Goal: Task Accomplishment & Management: Use online tool/utility

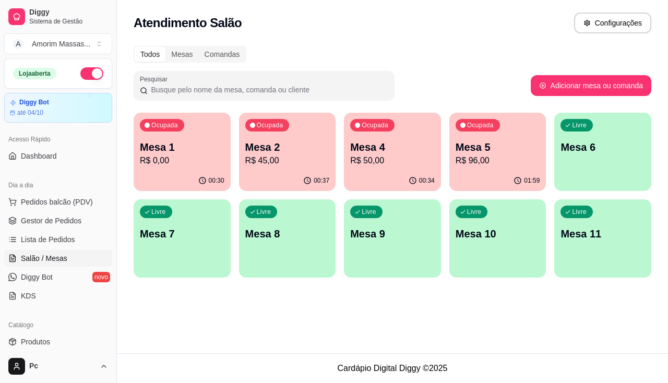
click at [185, 164] on p "R$ 0,00" at bounding box center [182, 160] width 85 height 13
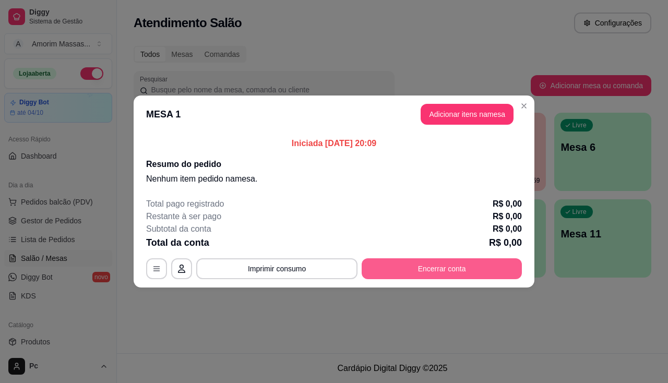
click at [438, 263] on button "Encerrar conta" at bounding box center [442, 268] width 160 height 21
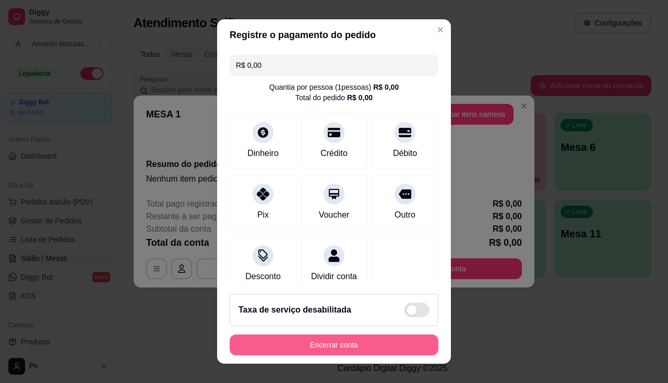
click at [304, 340] on button "Encerrar conta" at bounding box center [334, 345] width 209 height 21
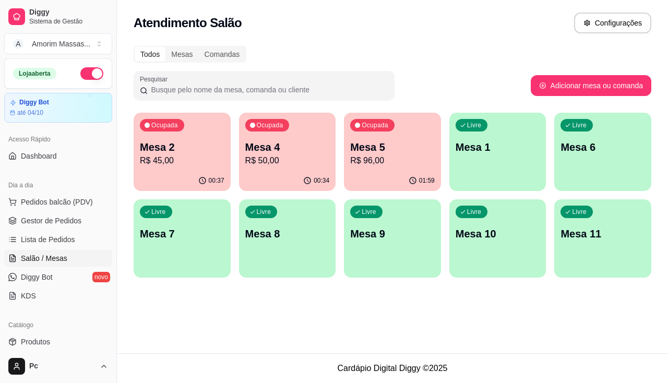
click at [178, 155] on p "R$ 45,00" at bounding box center [182, 160] width 85 height 13
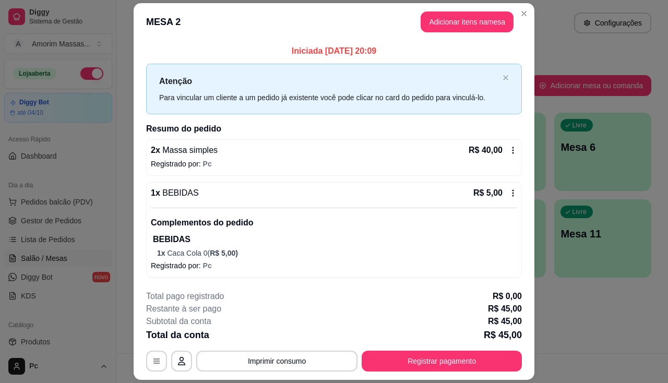
click at [511, 192] on icon at bounding box center [513, 193] width 8 height 8
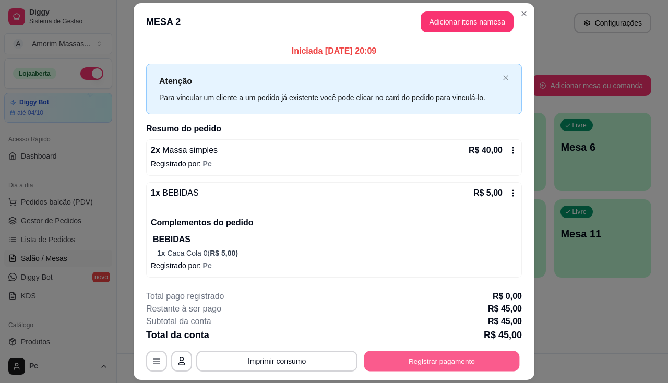
click at [442, 354] on button "Registrar pagamento" at bounding box center [442, 361] width 156 height 20
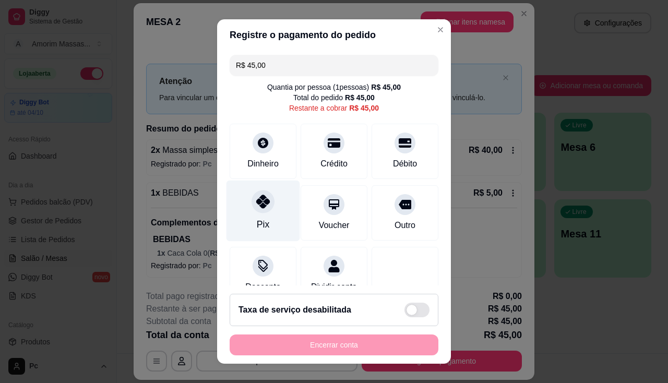
click at [245, 198] on div "Pix" at bounding box center [263, 210] width 74 height 61
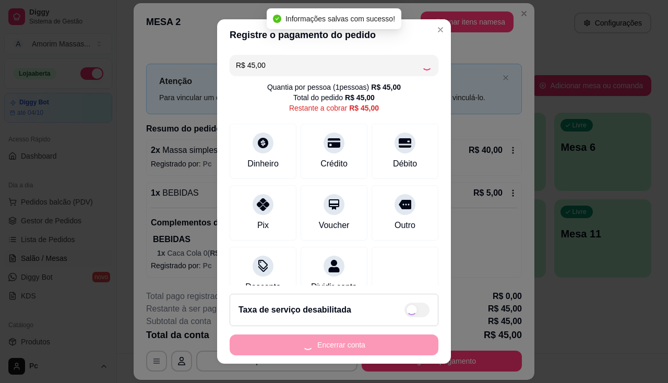
type input "R$ 0,00"
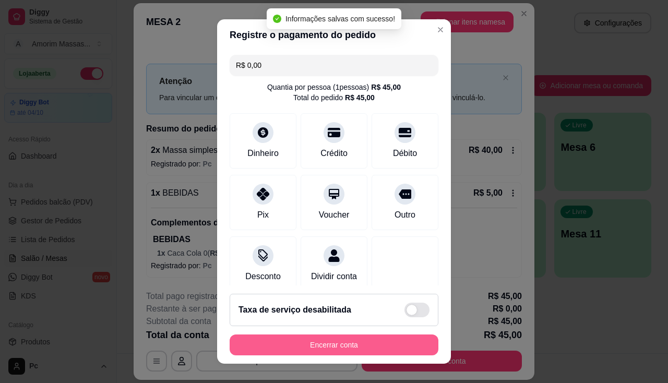
click at [305, 346] on button "Encerrar conta" at bounding box center [334, 345] width 209 height 21
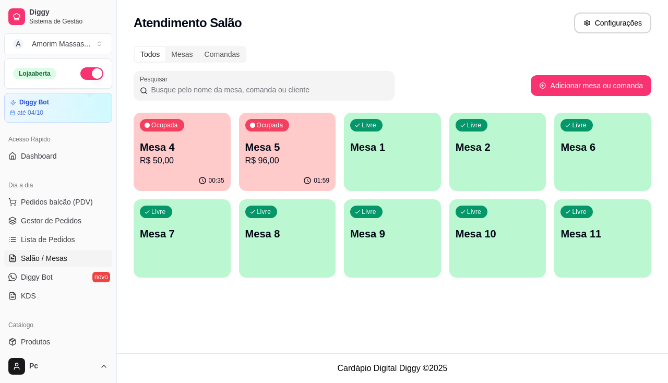
click at [313, 164] on p "R$ 96,00" at bounding box center [287, 160] width 85 height 13
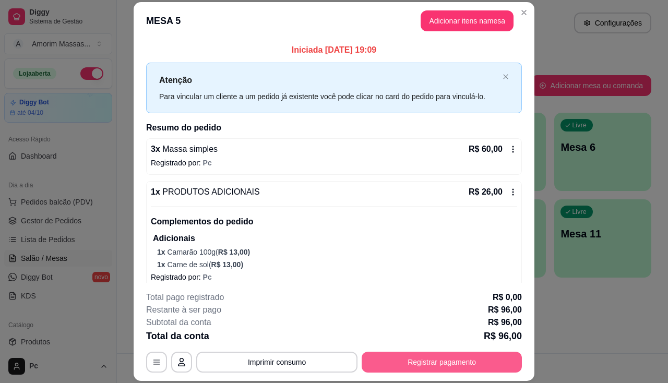
click at [383, 361] on button "Registrar pagamento" at bounding box center [442, 362] width 160 height 21
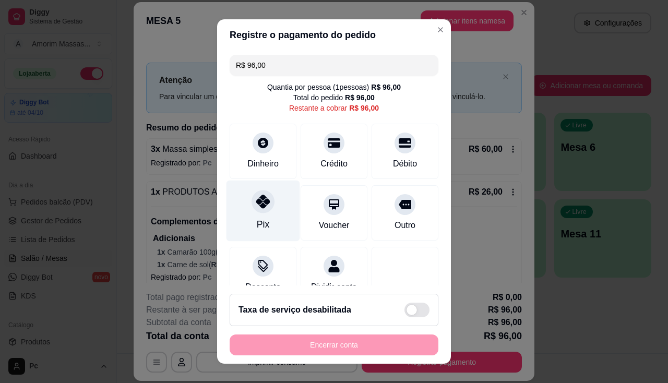
click at [252, 211] on div at bounding box center [263, 201] width 23 height 23
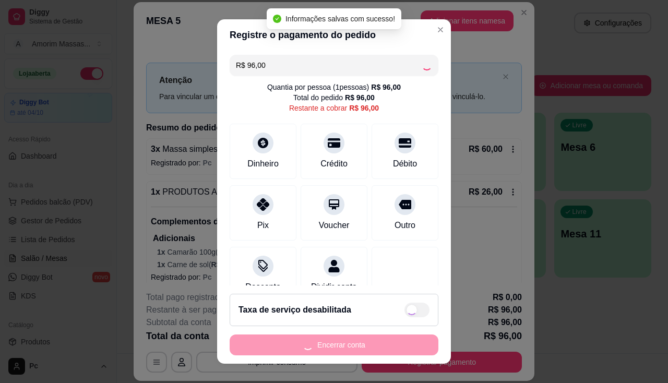
type input "R$ 0,00"
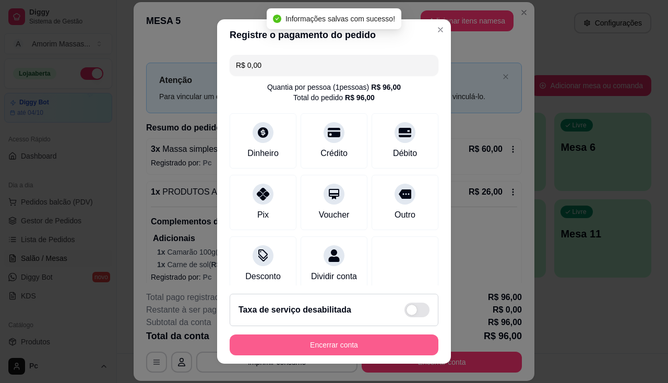
click at [300, 348] on button "Encerrar conta" at bounding box center [334, 345] width 209 height 21
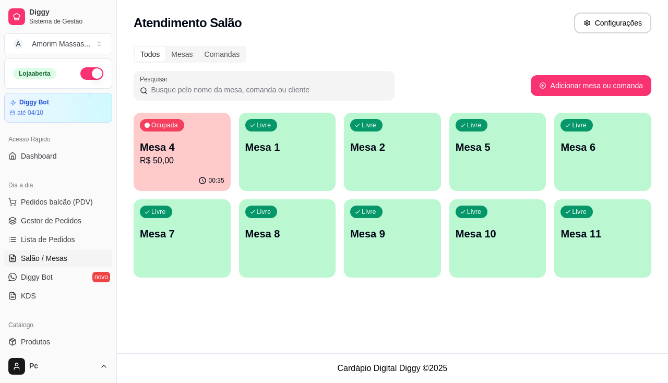
click at [171, 136] on div "Ocupada Mesa 4 R$ 50,00" at bounding box center [182, 142] width 97 height 58
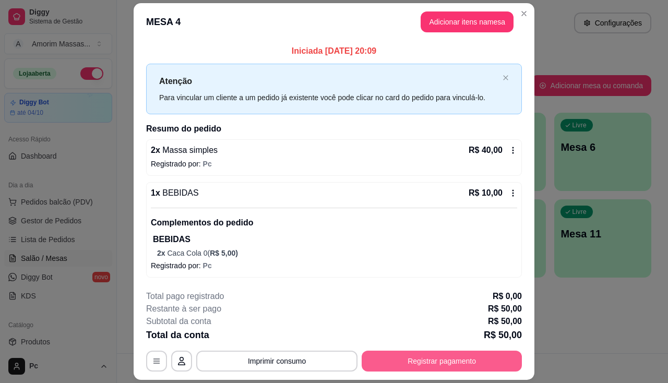
click at [423, 360] on button "Registrar pagamento" at bounding box center [442, 361] width 160 height 21
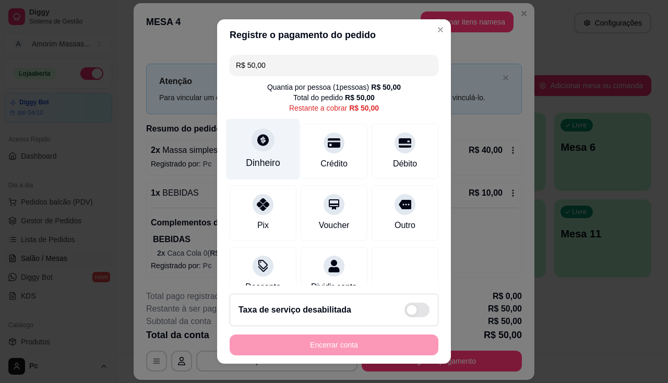
click at [258, 150] on div at bounding box center [263, 139] width 23 height 23
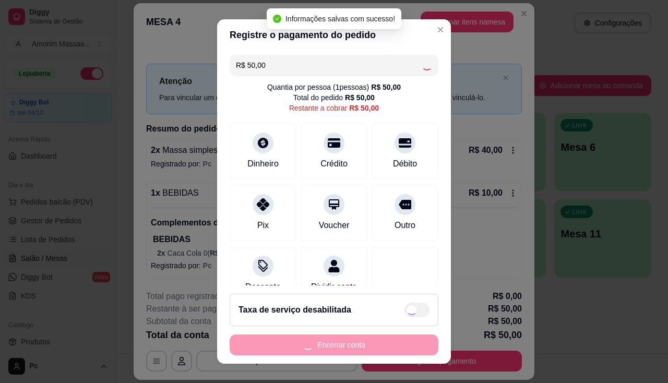
type input "R$ 0,00"
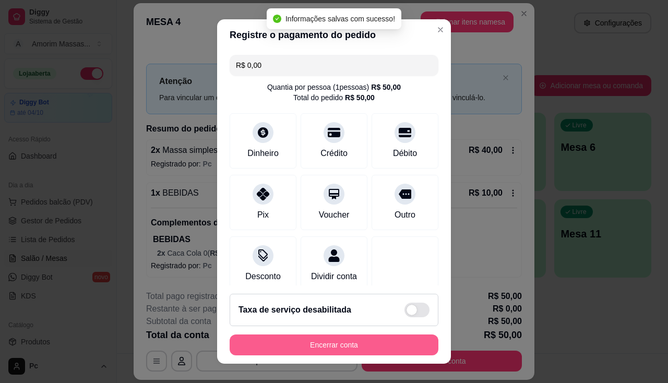
click at [370, 346] on button "Encerrar conta" at bounding box center [334, 345] width 209 height 21
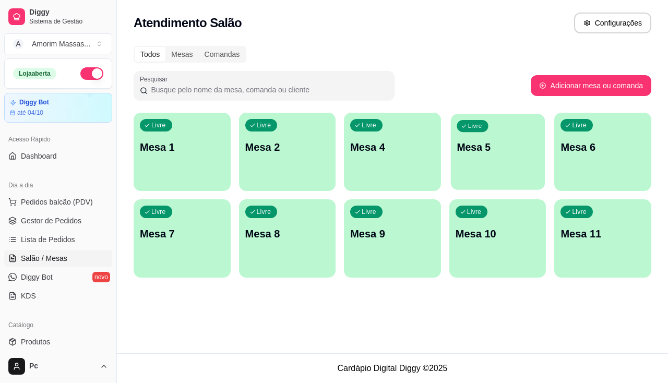
click at [509, 164] on div "Livre Mesa 5" at bounding box center [498, 146] width 94 height 64
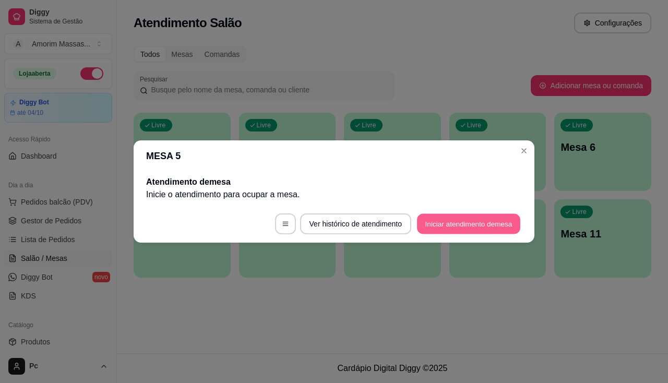
click at [468, 220] on button "Iniciar atendimento de mesa" at bounding box center [468, 224] width 103 height 20
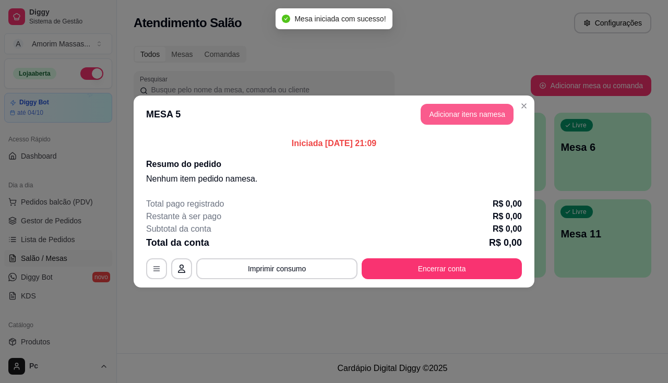
click at [477, 111] on button "Adicionar itens na mesa" at bounding box center [467, 114] width 93 height 21
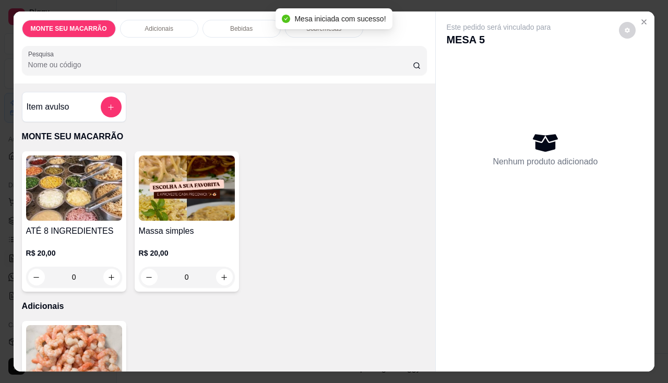
click at [205, 182] on img at bounding box center [187, 188] width 96 height 65
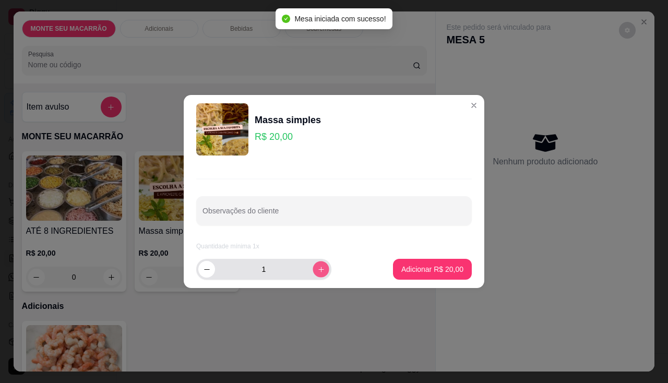
click at [318, 264] on button "increase-product-quantity" at bounding box center [321, 269] width 16 height 16
type input "2"
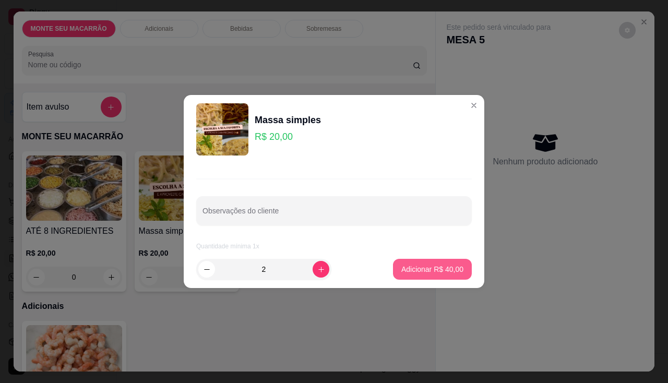
click at [401, 266] on p "Adicionar R$ 40,00" at bounding box center [432, 269] width 62 height 10
type input "2"
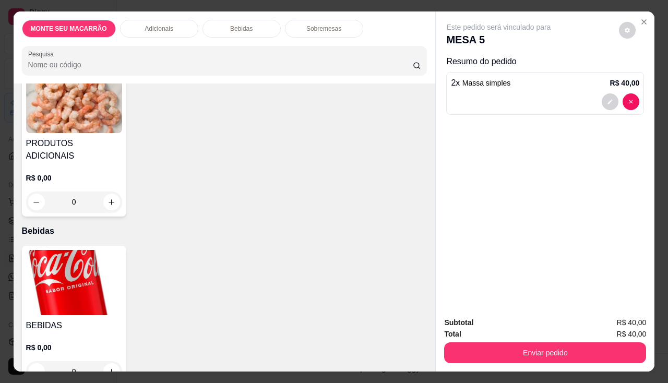
scroll to position [313, 0]
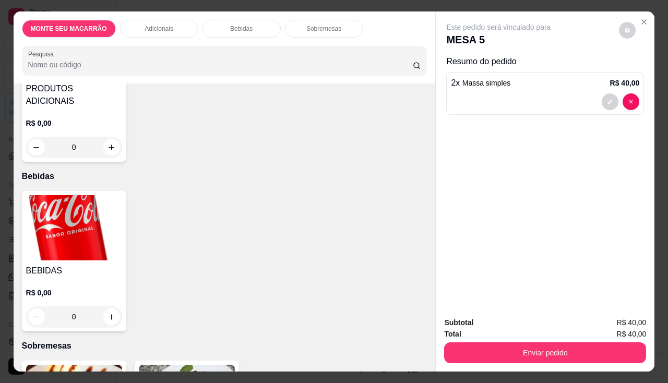
click at [65, 197] on img at bounding box center [74, 227] width 96 height 65
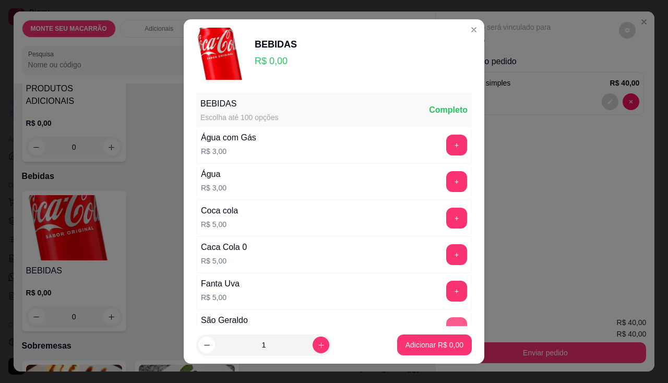
click at [446, 318] on button "+" at bounding box center [456, 327] width 21 height 21
click at [433, 350] on button "Adicionar R$ 5,00" at bounding box center [434, 345] width 73 height 20
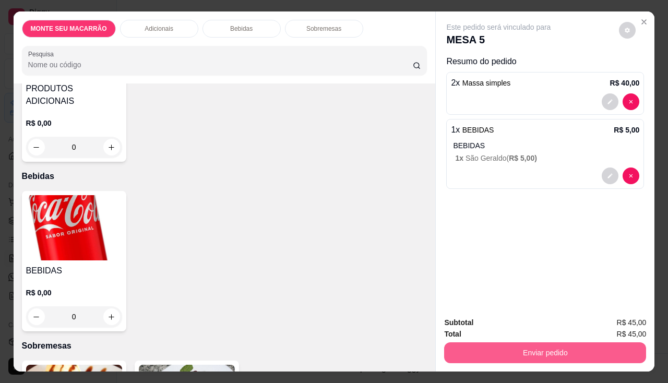
click at [520, 345] on button "Enviar pedido" at bounding box center [545, 352] width 202 height 21
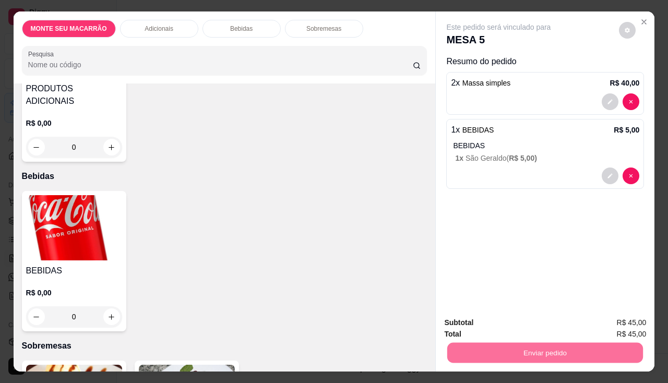
click at [622, 326] on button "Enviar pedido" at bounding box center [619, 323] width 59 height 20
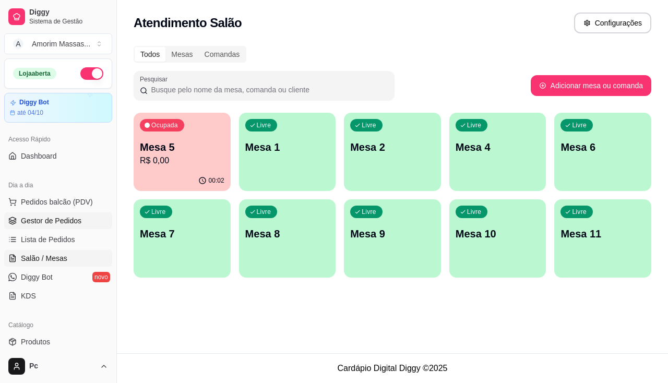
click at [33, 220] on span "Gestor de Pedidos" at bounding box center [51, 221] width 61 height 10
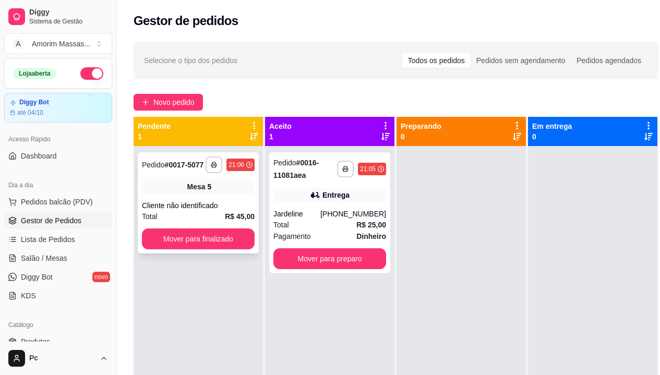
click at [198, 193] on div "Mesa 5" at bounding box center [198, 187] width 113 height 15
click at [61, 260] on span "Salão / Mesas" at bounding box center [44, 258] width 46 height 10
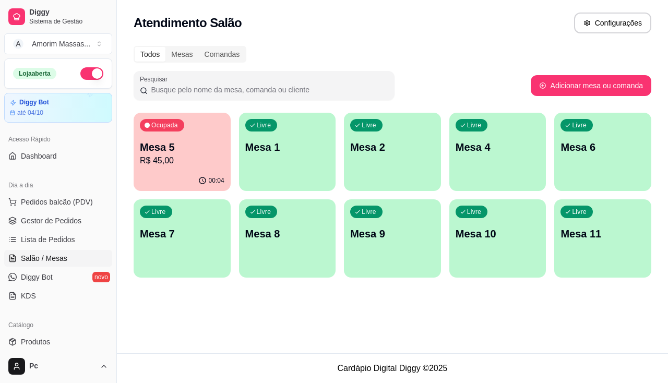
click at [272, 154] on div "Livre Mesa 1" at bounding box center [287, 146] width 97 height 66
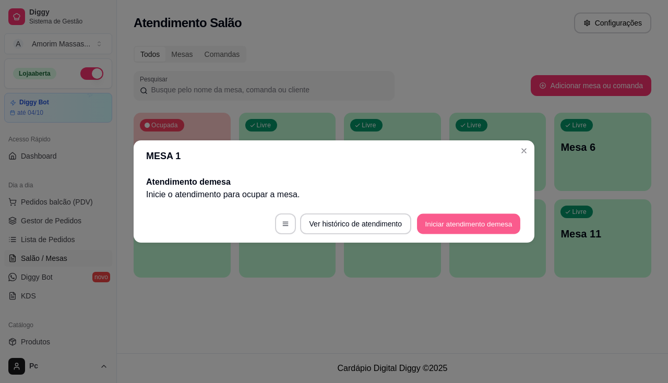
click at [435, 225] on button "Iniciar atendimento de mesa" at bounding box center [468, 224] width 103 height 20
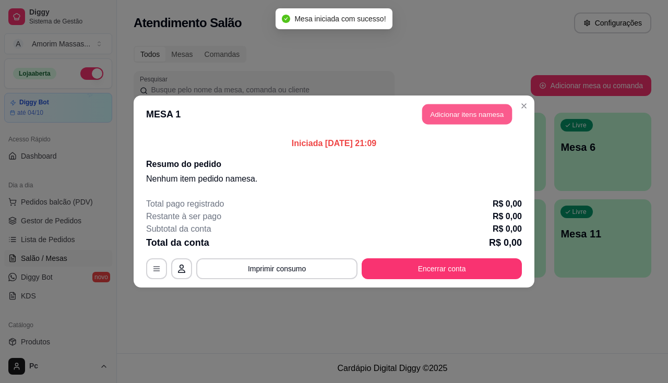
click at [446, 114] on button "Adicionar itens na mesa" at bounding box center [467, 114] width 90 height 20
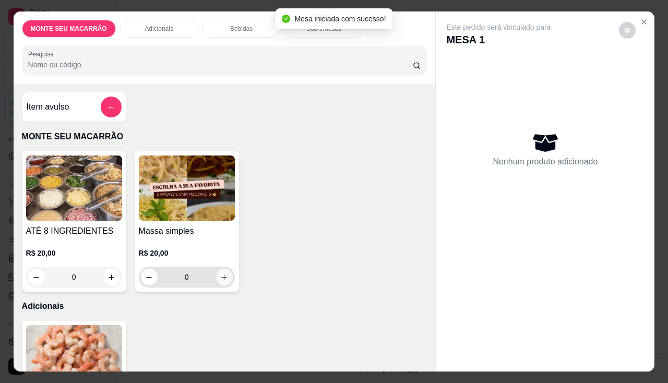
click at [220, 274] on icon "increase-product-quantity" at bounding box center [224, 277] width 8 height 8
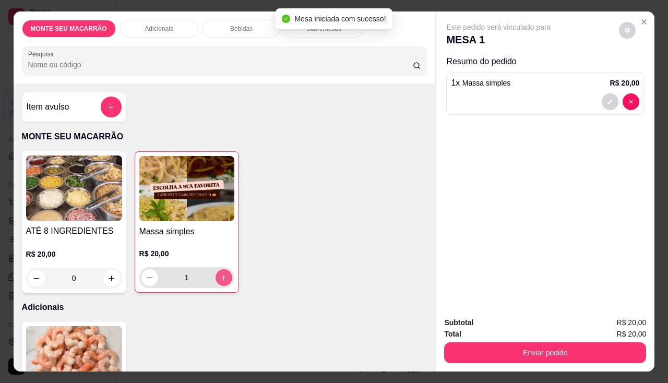
click at [221, 275] on icon "increase-product-quantity" at bounding box center [224, 278] width 6 height 6
type input "2"
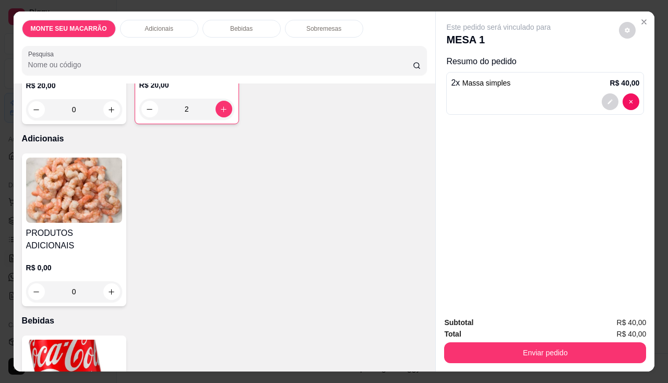
scroll to position [209, 0]
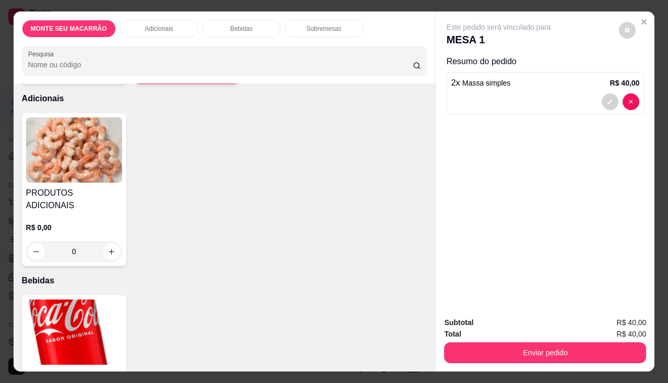
click at [60, 321] on img at bounding box center [74, 332] width 96 height 65
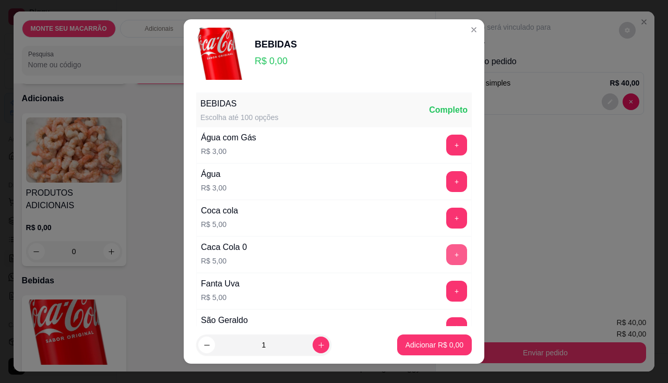
click at [446, 248] on button "+" at bounding box center [456, 254] width 21 height 21
click at [447, 248] on button "+" at bounding box center [457, 254] width 20 height 20
click at [437, 341] on p "Adicionar R$ 10,00" at bounding box center [432, 345] width 62 height 10
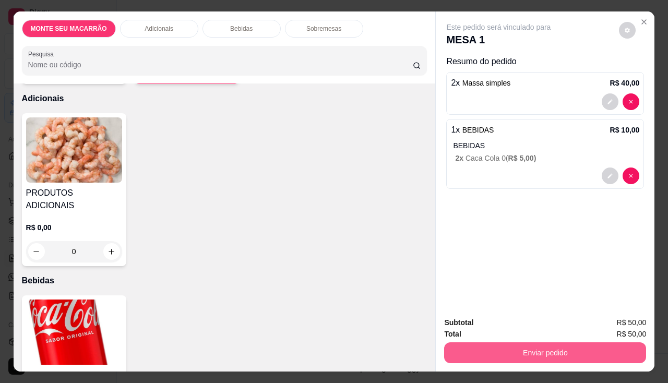
click at [519, 343] on button "Enviar pedido" at bounding box center [545, 352] width 202 height 21
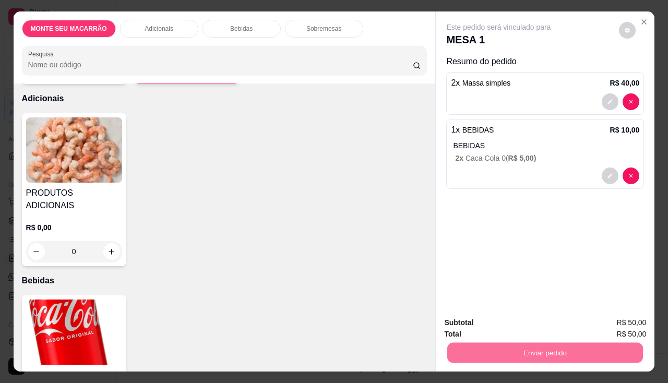
click at [605, 323] on button "Enviar pedido" at bounding box center [619, 323] width 59 height 20
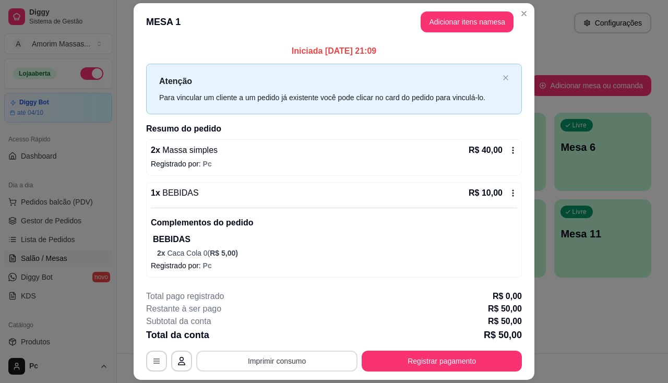
click at [279, 358] on button "Imprimir consumo" at bounding box center [276, 361] width 161 height 21
click at [276, 338] on button "IMPRESSORA" at bounding box center [277, 337] width 76 height 17
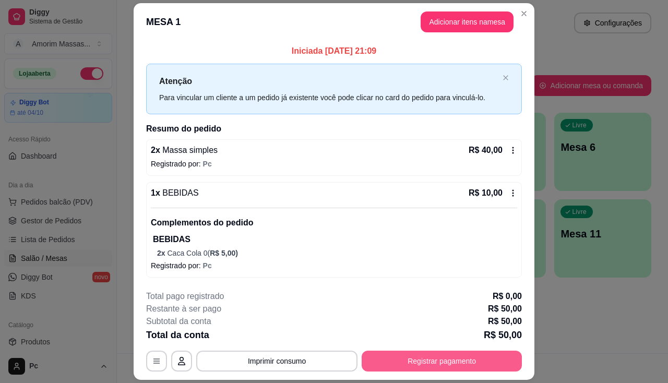
click at [455, 360] on button "Registrar pagamento" at bounding box center [442, 361] width 160 height 21
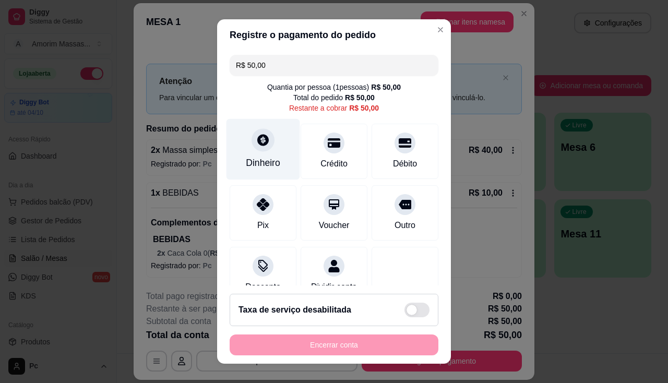
click at [263, 136] on icon at bounding box center [263, 140] width 14 height 14
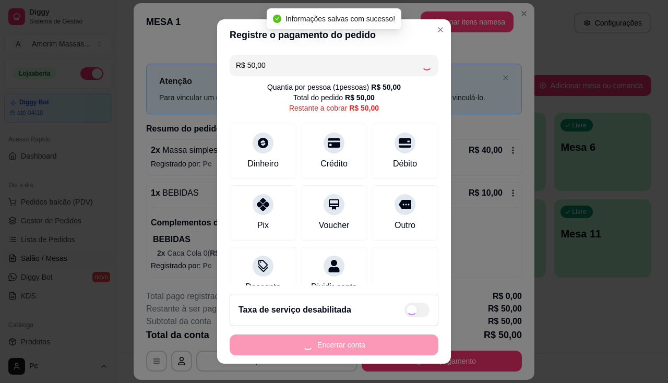
type input "R$ 0,00"
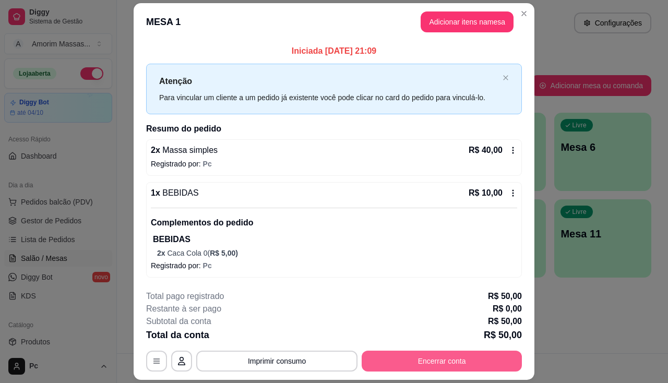
click at [459, 365] on button "Encerrar conta" at bounding box center [442, 361] width 160 height 21
click at [430, 361] on button "Encerrar conta" at bounding box center [442, 361] width 156 height 20
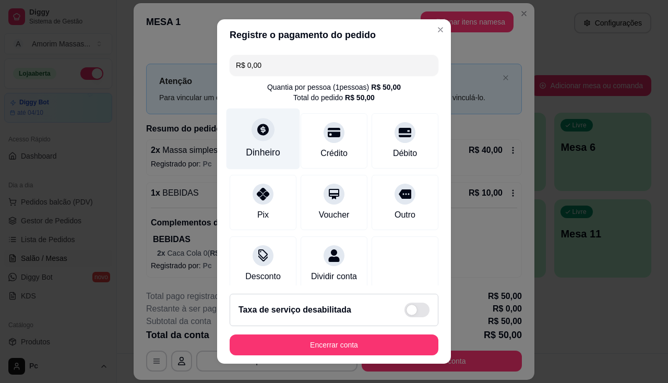
click at [256, 124] on icon at bounding box center [263, 130] width 14 height 14
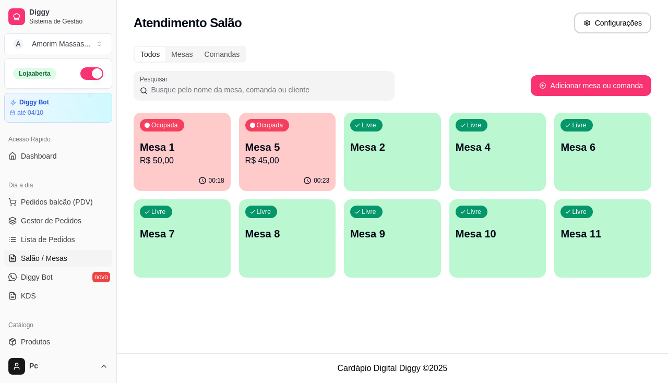
click at [188, 160] on p "R$ 50,00" at bounding box center [182, 160] width 85 height 13
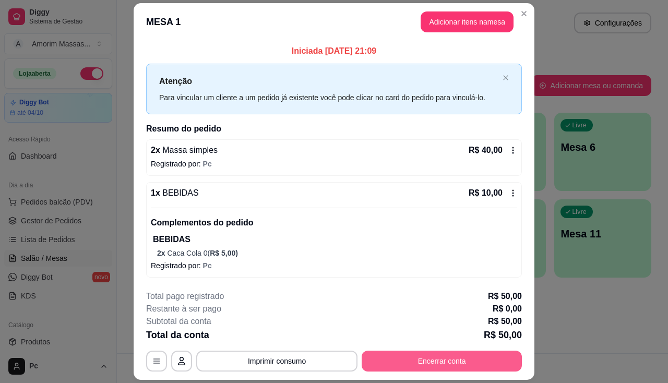
click at [406, 365] on button "Encerrar conta" at bounding box center [442, 361] width 160 height 21
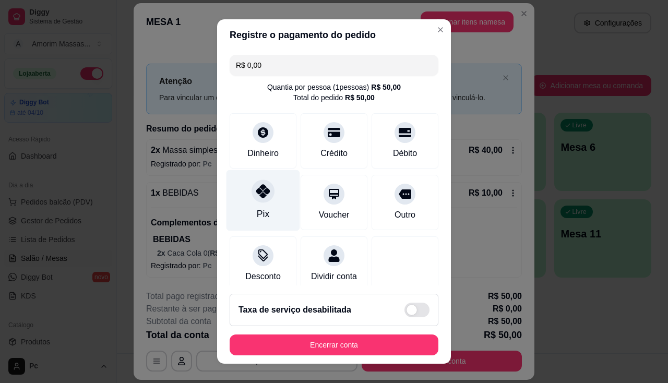
click at [251, 180] on div "Pix" at bounding box center [263, 200] width 74 height 61
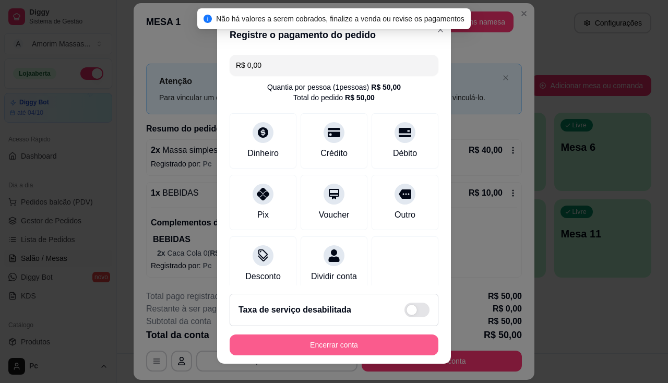
click at [331, 344] on button "Encerrar conta" at bounding box center [334, 345] width 209 height 21
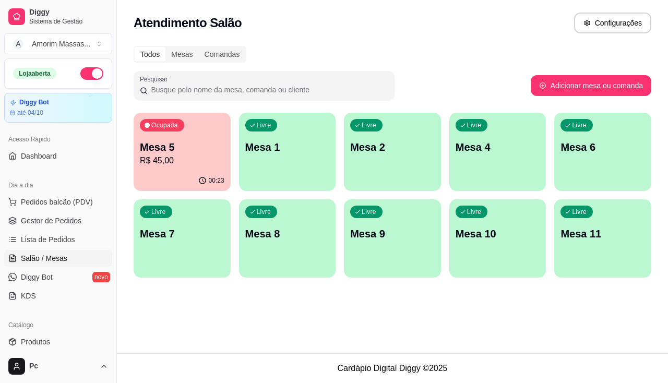
click at [177, 158] on p "R$ 45,00" at bounding box center [182, 160] width 85 height 13
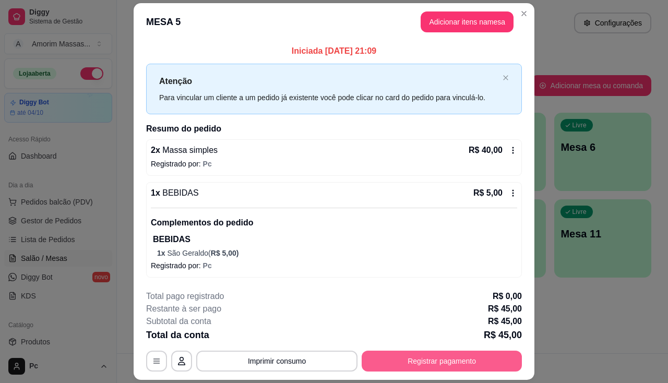
click at [403, 361] on button "Registrar pagamento" at bounding box center [442, 361] width 160 height 21
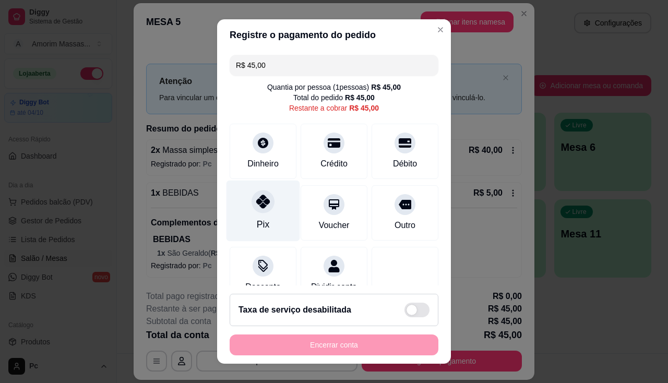
click at [267, 204] on div at bounding box center [263, 201] width 23 height 23
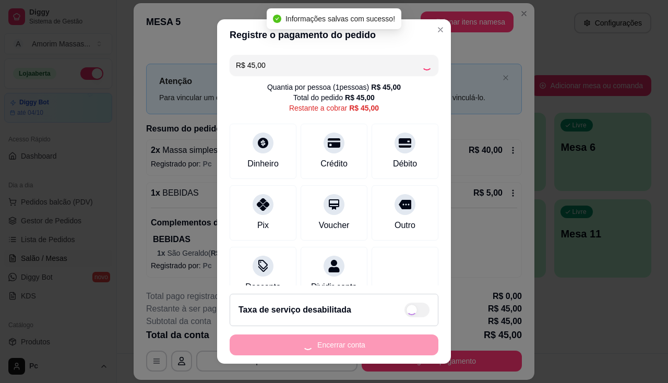
type input "R$ 0,00"
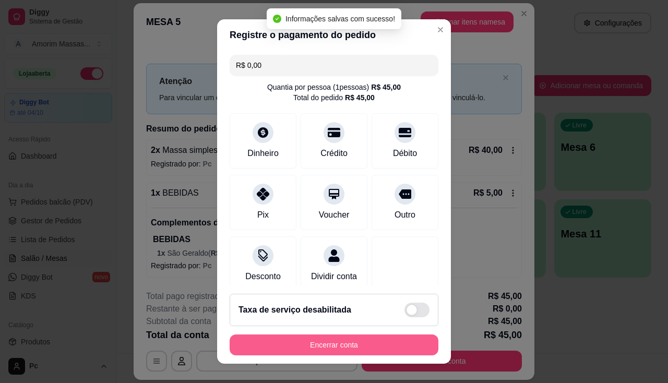
click at [355, 348] on button "Encerrar conta" at bounding box center [334, 345] width 209 height 21
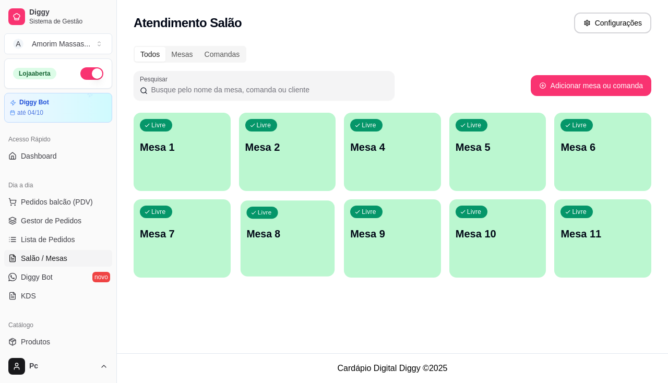
click at [276, 237] on p "Mesa 8" at bounding box center [287, 234] width 82 height 14
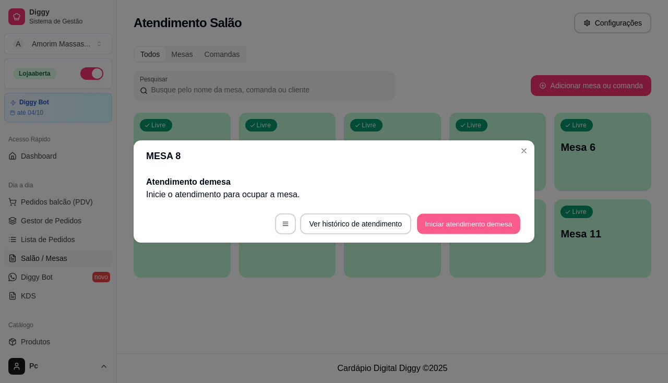
click at [452, 225] on button "Iniciar atendimento de mesa" at bounding box center [468, 224] width 103 height 20
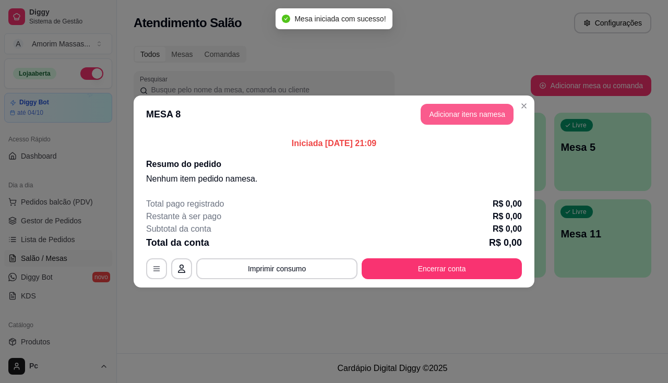
click at [474, 112] on button "Adicionar itens na mesa" at bounding box center [467, 114] width 93 height 21
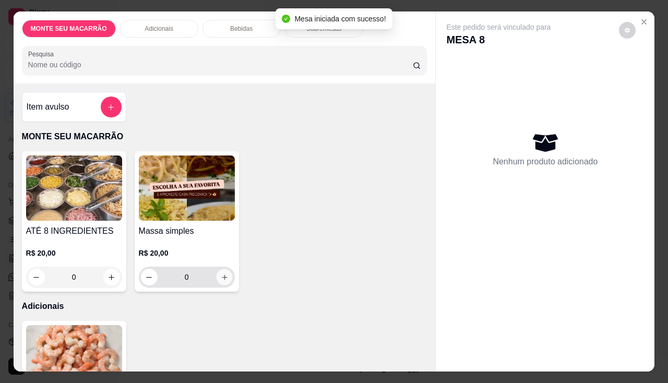
click at [220, 277] on icon "increase-product-quantity" at bounding box center [224, 277] width 8 height 8
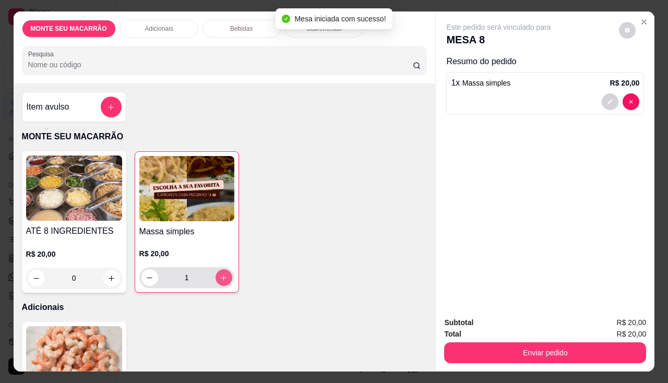
click at [220, 277] on icon "increase-product-quantity" at bounding box center [224, 278] width 8 height 8
type input "2"
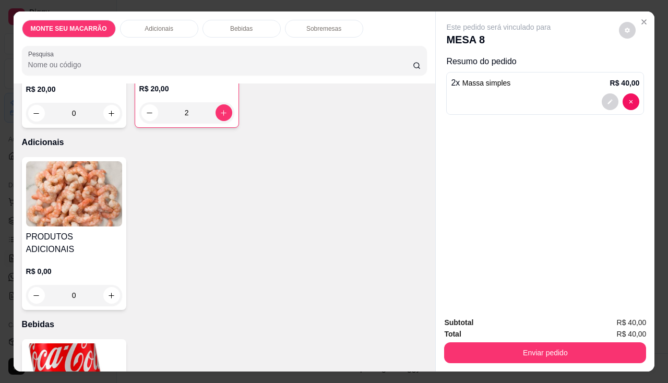
scroll to position [261, 0]
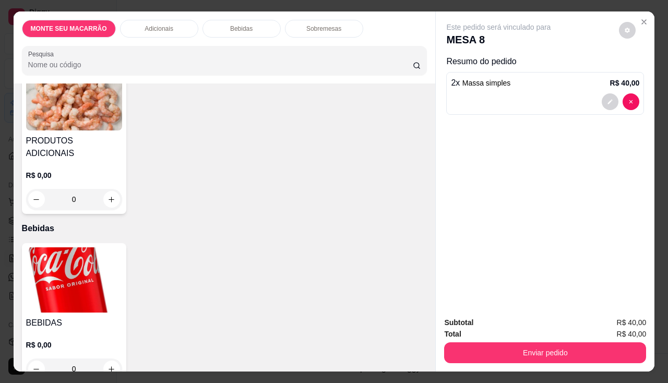
click at [72, 266] on img at bounding box center [74, 279] width 96 height 65
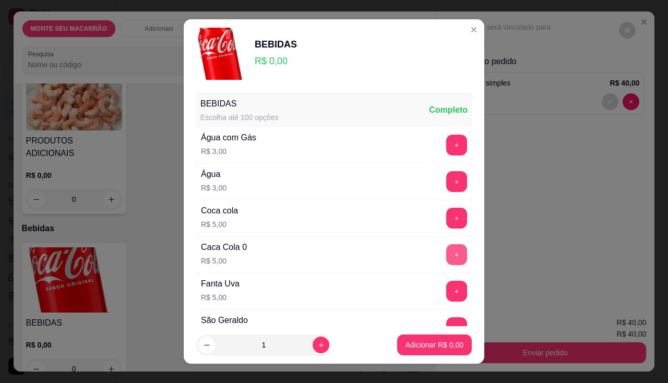
click at [446, 248] on button "+" at bounding box center [456, 254] width 21 height 21
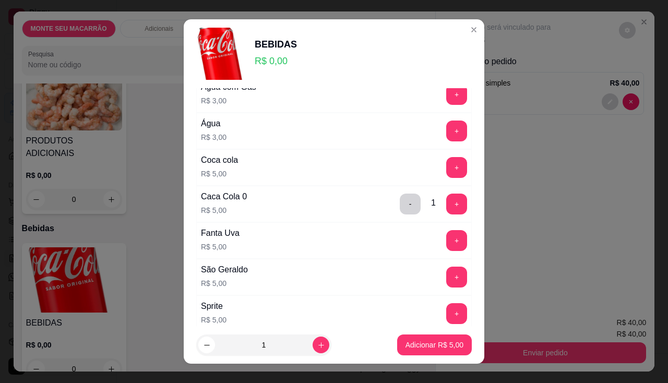
scroll to position [0, 0]
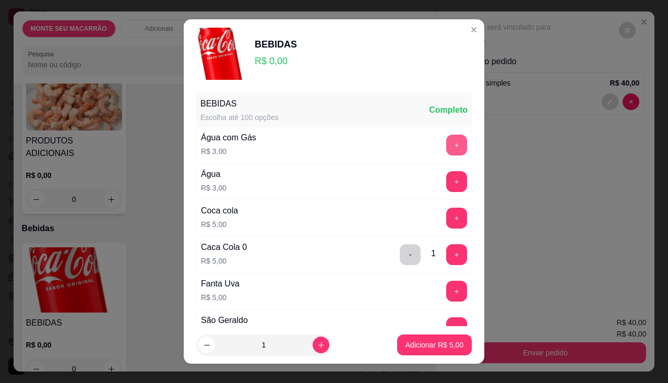
click at [446, 147] on button "+" at bounding box center [456, 145] width 21 height 21
click at [423, 348] on p "Adicionar R$ 8,00" at bounding box center [434, 345] width 56 height 10
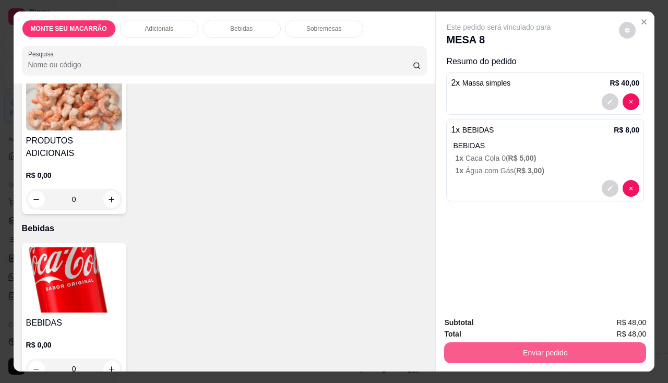
click at [501, 354] on button "Enviar pedido" at bounding box center [545, 352] width 202 height 21
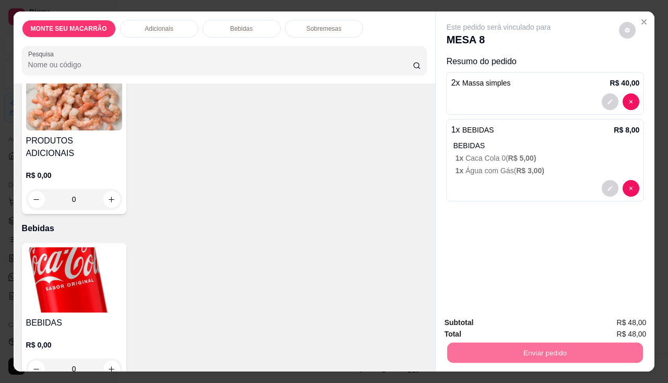
click at [605, 326] on button "Enviar pedido" at bounding box center [619, 323] width 59 height 20
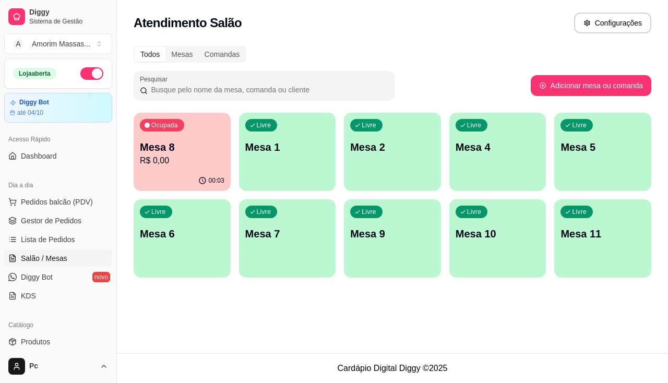
click at [592, 167] on div "Livre Mesa 5" at bounding box center [602, 146] width 97 height 66
click at [63, 206] on span "Pedidos balcão (PDV)" at bounding box center [57, 202] width 72 height 10
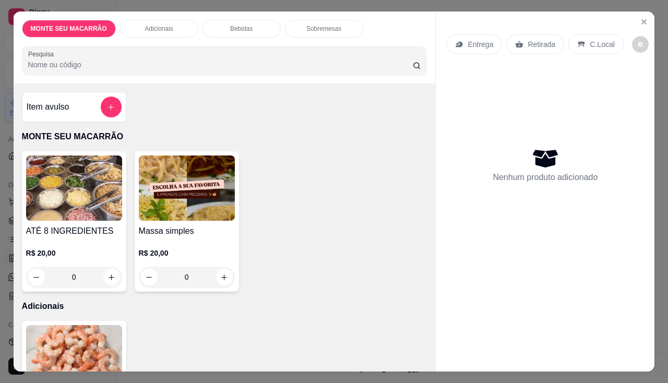
click at [193, 178] on img at bounding box center [187, 188] width 96 height 65
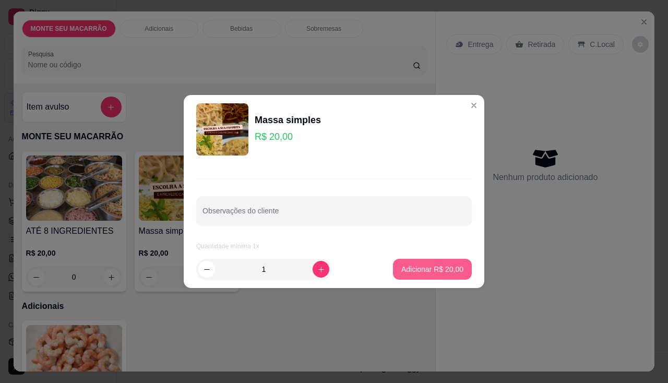
click at [441, 261] on button "Adicionar R$ 20,00" at bounding box center [432, 269] width 79 height 21
type input "1"
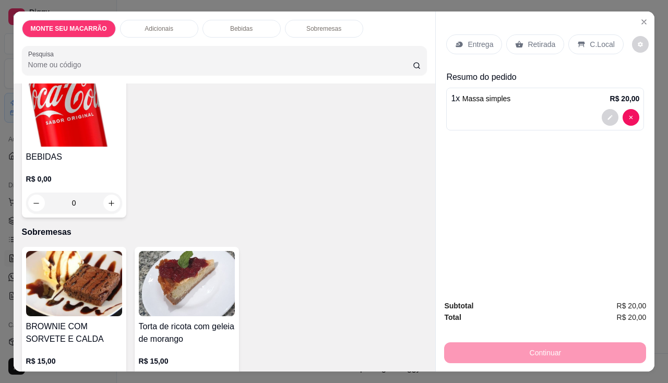
scroll to position [451, 0]
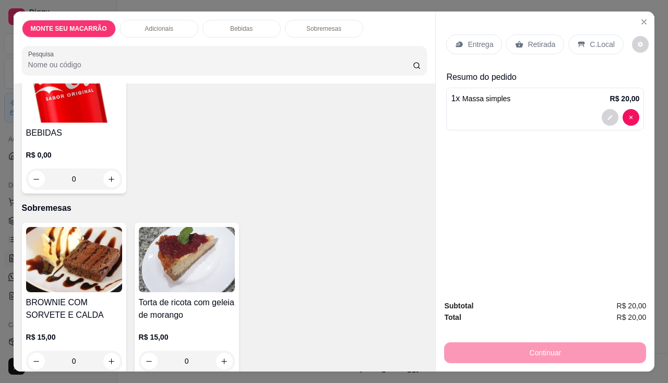
click at [74, 246] on img at bounding box center [74, 259] width 96 height 65
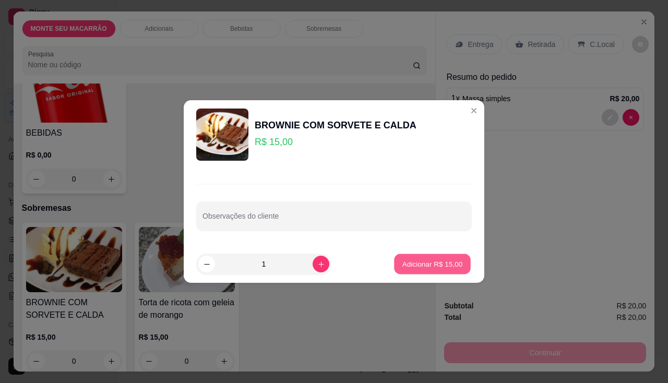
click at [433, 257] on button "Adicionar R$ 15,00" at bounding box center [432, 264] width 77 height 20
type input "1"
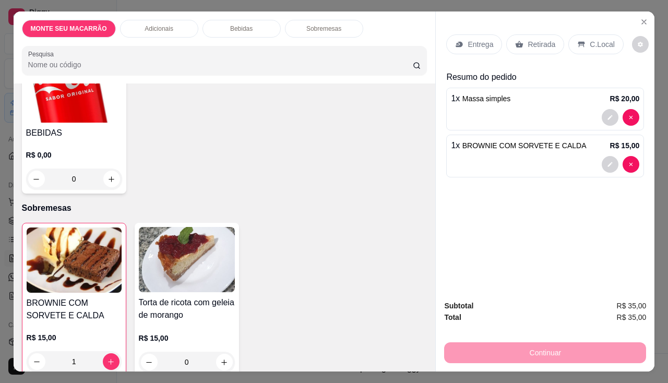
scroll to position [294, 0]
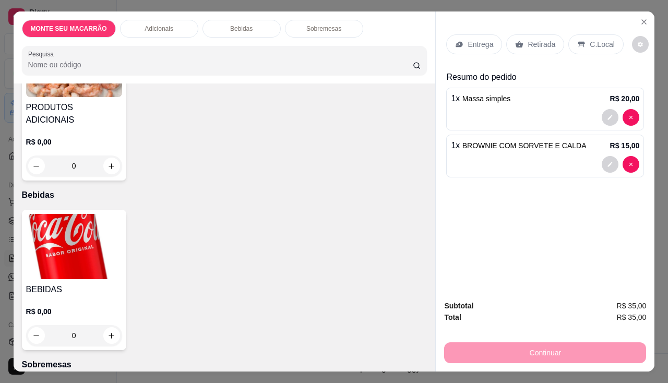
click at [74, 236] on img at bounding box center [74, 246] width 96 height 65
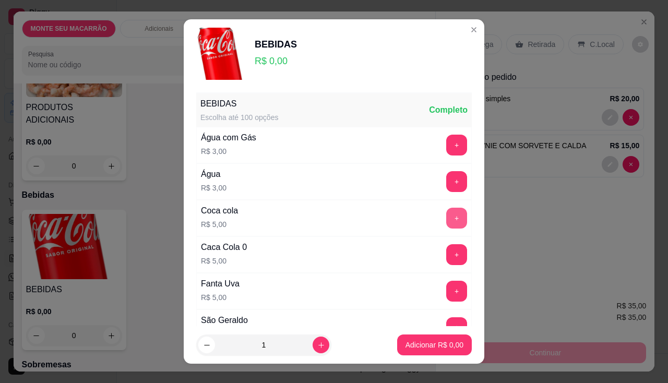
click at [446, 218] on button "+" at bounding box center [456, 218] width 21 height 21
click at [430, 341] on p "Adicionar R$ 5,00" at bounding box center [435, 345] width 58 height 10
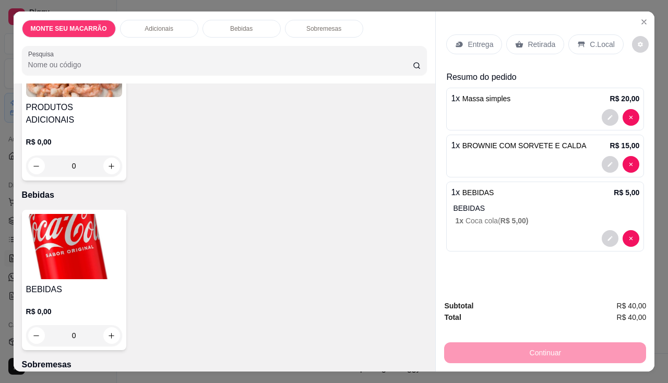
click at [531, 39] on p "Retirada" at bounding box center [542, 44] width 28 height 10
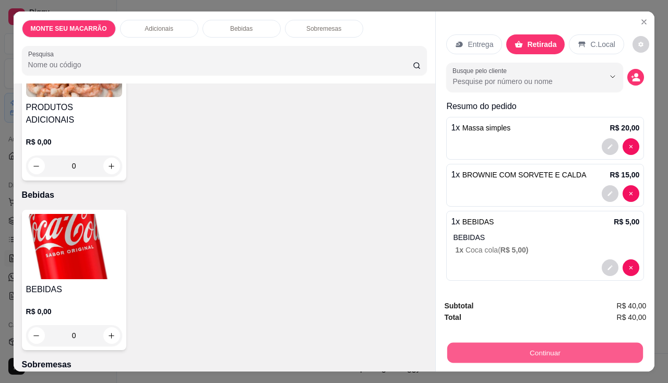
click at [533, 350] on button "Continuar" at bounding box center [545, 353] width 196 height 20
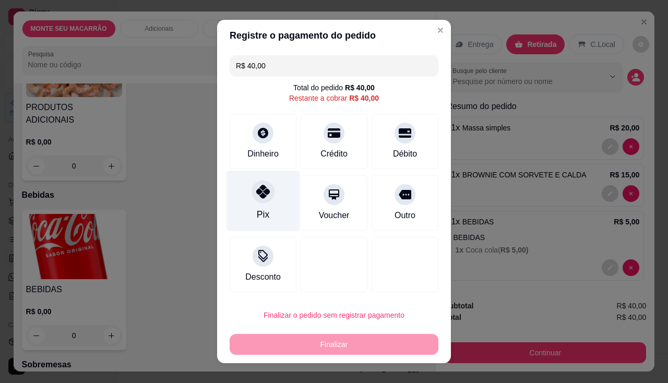
click at [250, 201] on div "Pix" at bounding box center [263, 201] width 74 height 61
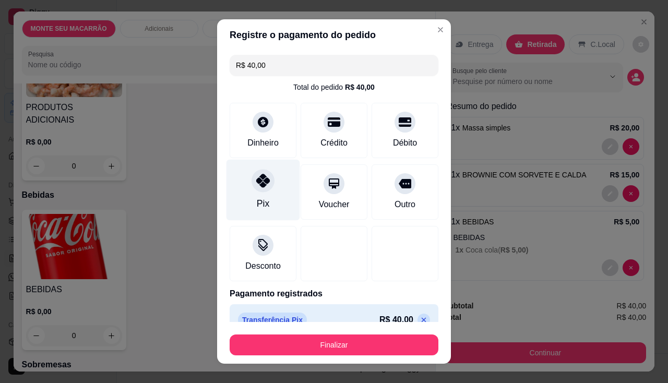
type input "R$ 0,00"
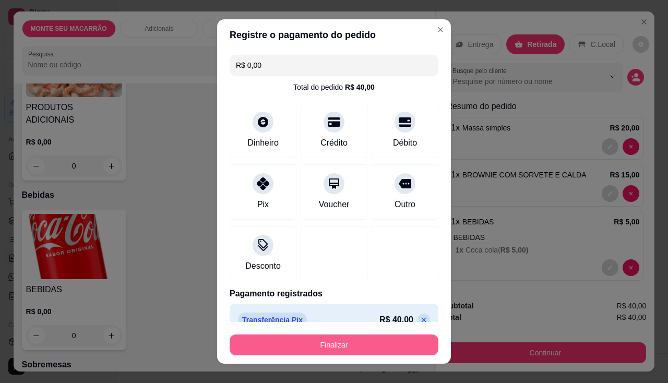
click at [322, 343] on button "Finalizar" at bounding box center [334, 345] width 209 height 21
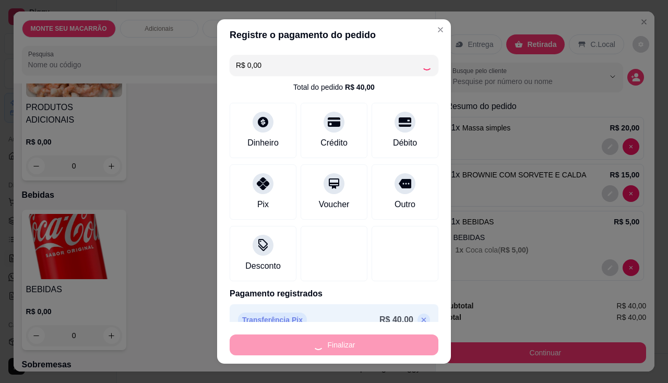
type input "0"
type input "-R$ 40,00"
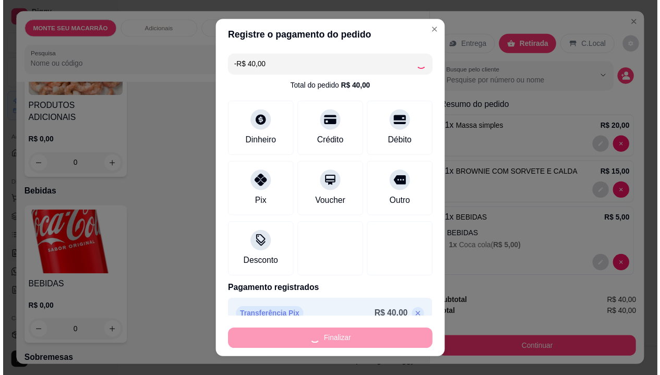
scroll to position [293, 0]
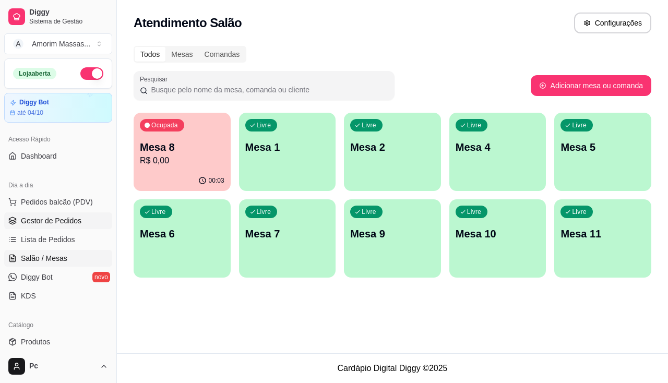
click at [74, 219] on span "Gestor de Pedidos" at bounding box center [51, 221] width 61 height 10
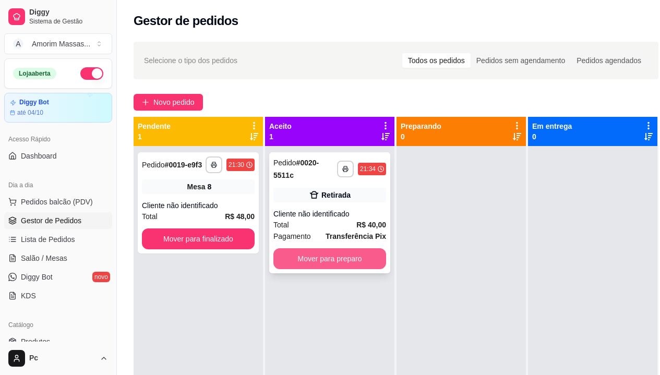
click at [324, 258] on button "Mover para preparo" at bounding box center [329, 258] width 113 height 21
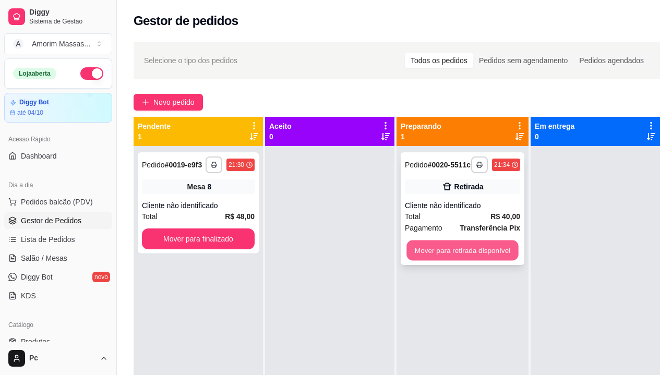
click at [474, 256] on button "Mover para retirada disponível" at bounding box center [463, 251] width 112 height 20
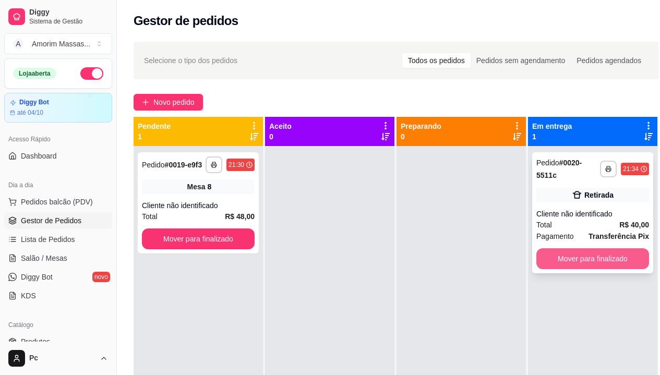
click at [585, 260] on button "Mover para finalizado" at bounding box center [592, 258] width 113 height 21
